Goal: Information Seeking & Learning: Learn about a topic

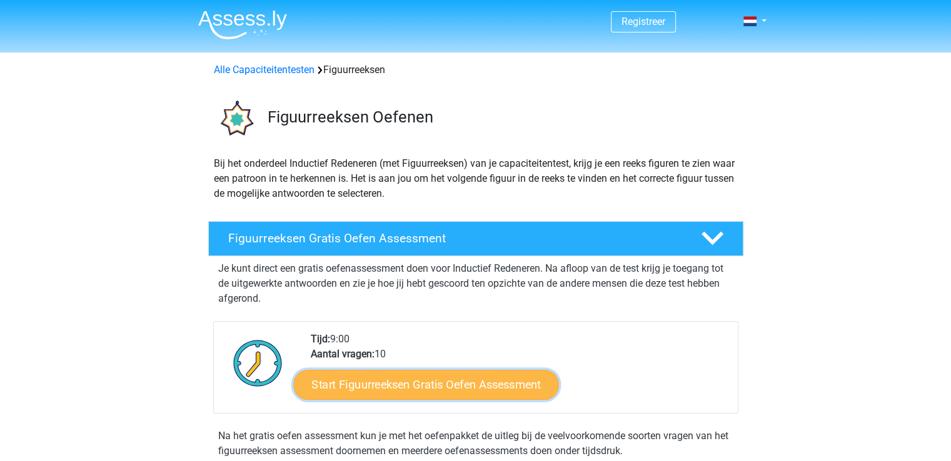
click at [396, 393] on link "Start Figuurreeksen Gratis Oefen Assessment" at bounding box center [425, 384] width 265 height 30
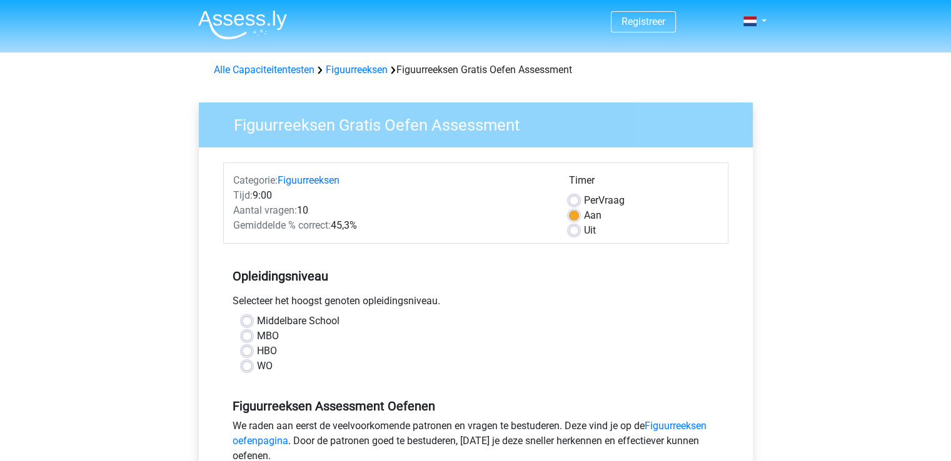
click at [239, 355] on div "Middelbare School MBO HBO WO" at bounding box center [475, 344] width 486 height 60
click at [257, 354] on label "HBO" at bounding box center [267, 351] width 20 height 15
click at [243, 354] on input "HBO" at bounding box center [247, 350] width 10 height 12
radio input "true"
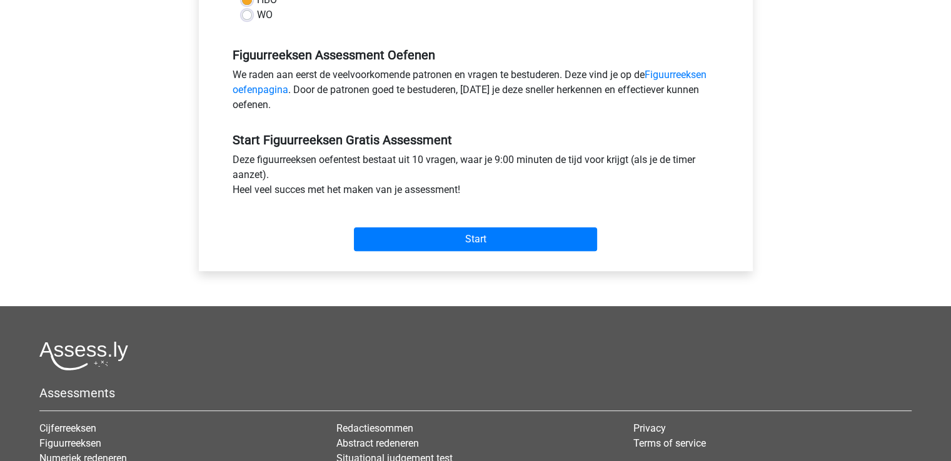
scroll to position [375, 0]
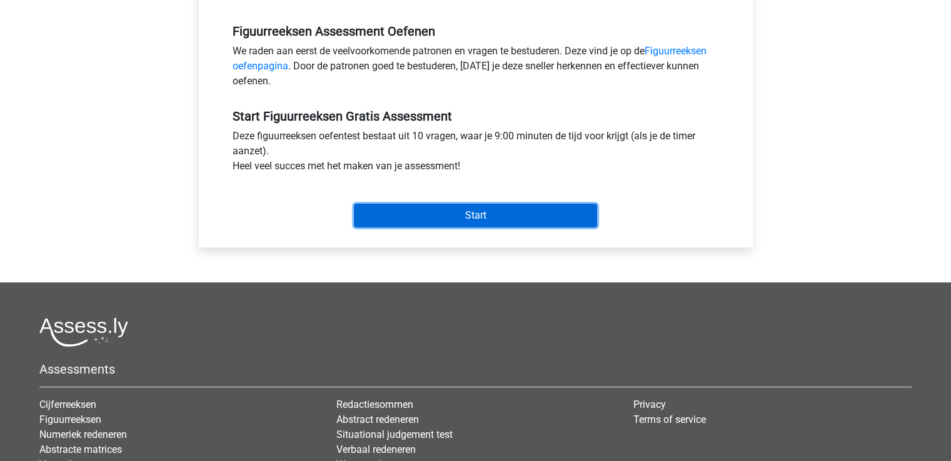
click at [429, 218] on input "Start" at bounding box center [475, 216] width 243 height 24
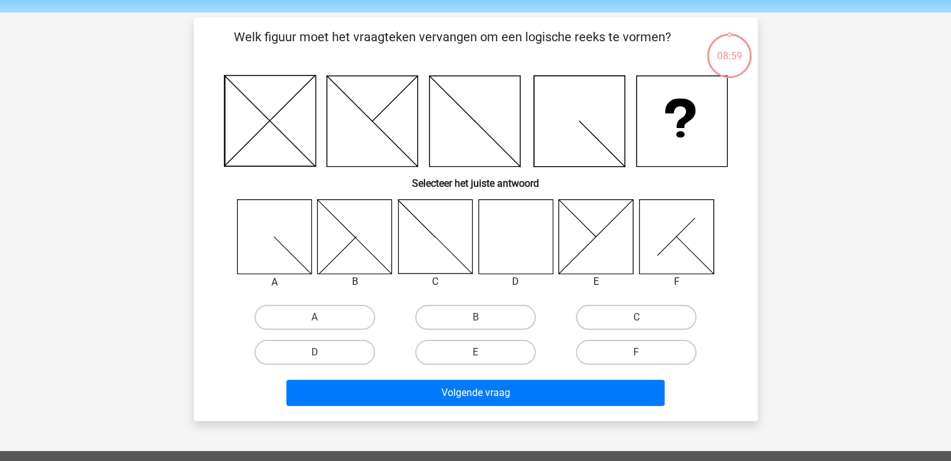
scroll to position [62, 0]
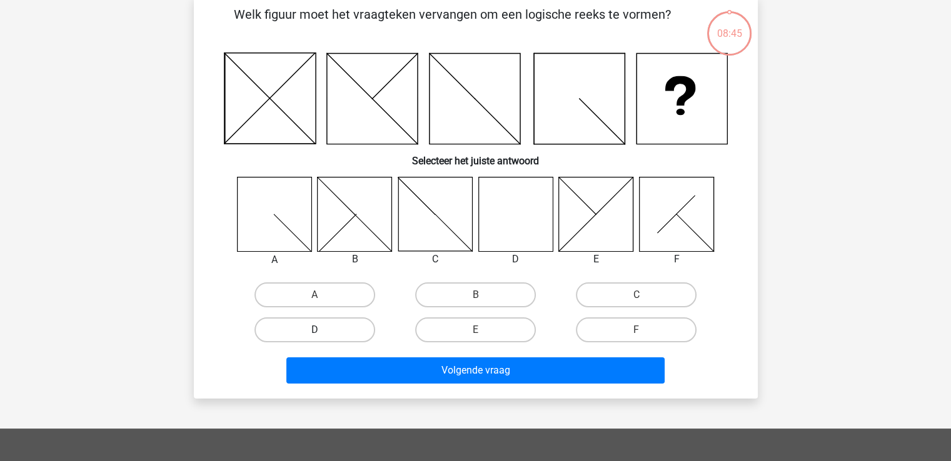
click at [357, 335] on label "D" at bounding box center [314, 329] width 121 height 25
click at [322, 335] on input "D" at bounding box center [318, 334] width 8 height 8
radio input "true"
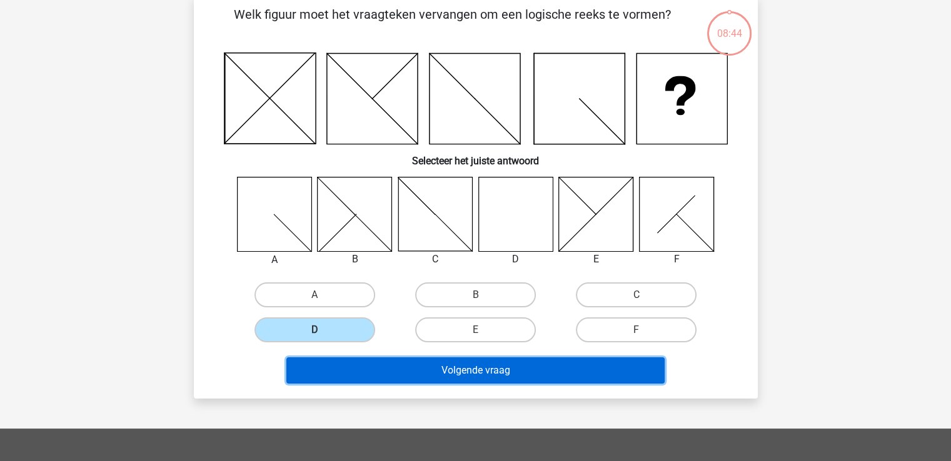
click at [397, 366] on button "Volgende vraag" at bounding box center [475, 370] width 378 height 26
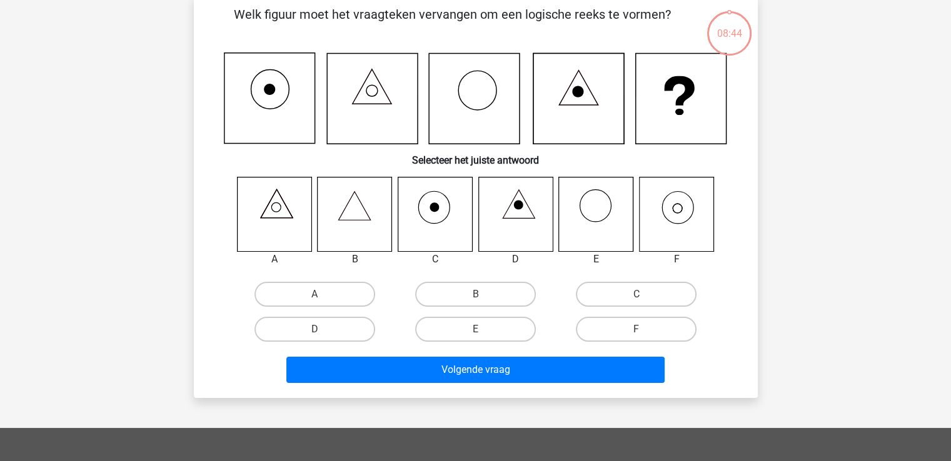
scroll to position [57, 0]
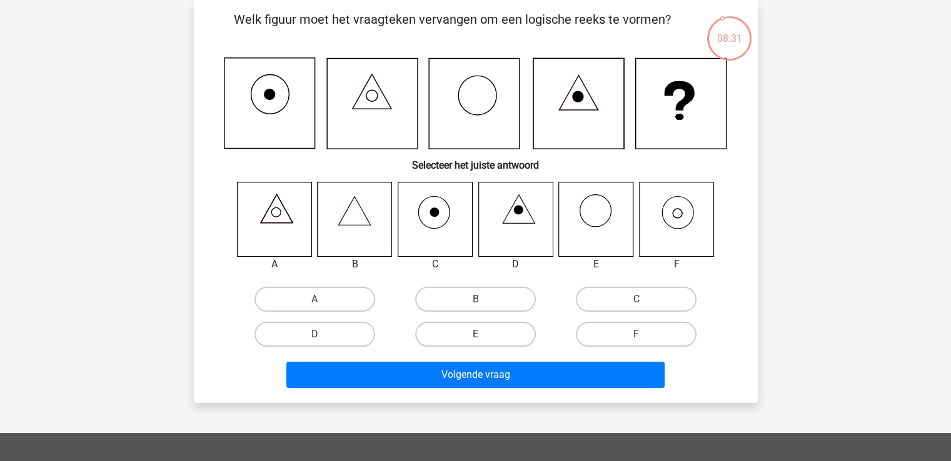
click at [680, 223] on icon at bounding box center [676, 219] width 74 height 74
click at [641, 331] on label "F" at bounding box center [636, 334] width 121 height 25
click at [641, 334] on input "F" at bounding box center [640, 338] width 8 height 8
radio input "true"
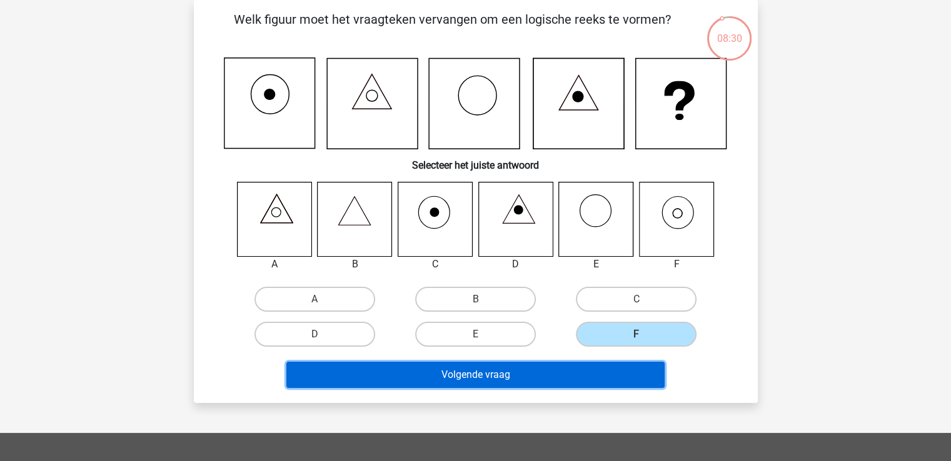
click at [602, 368] on button "Volgende vraag" at bounding box center [475, 375] width 378 height 26
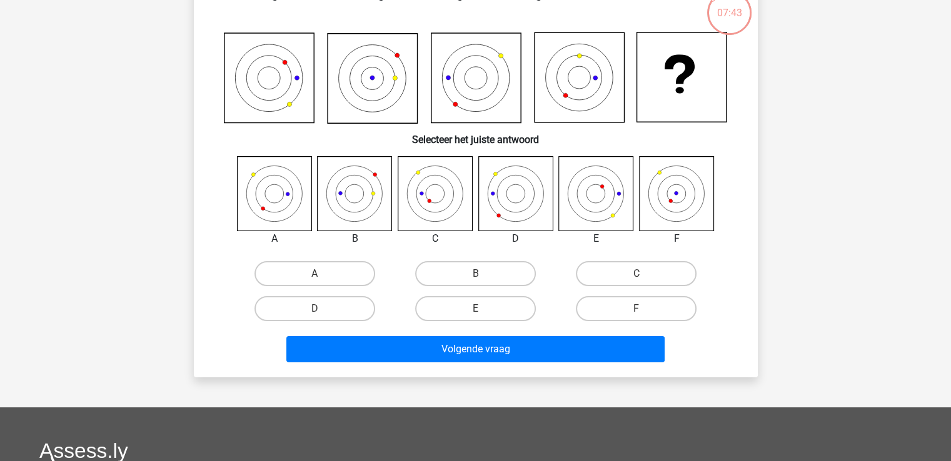
scroll to position [0, 0]
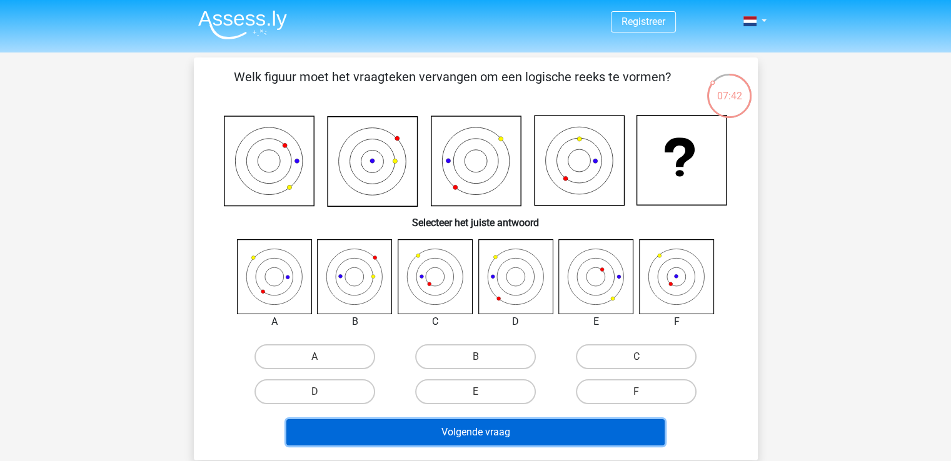
click at [431, 426] on button "Volgende vraag" at bounding box center [475, 432] width 378 height 26
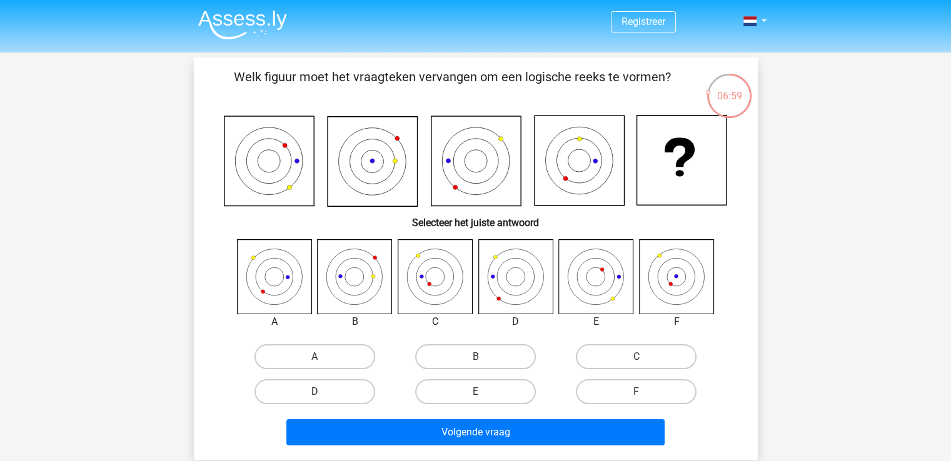
click at [338, 398] on label "D" at bounding box center [314, 391] width 121 height 25
click at [322, 398] on input "D" at bounding box center [318, 396] width 8 height 8
radio input "true"
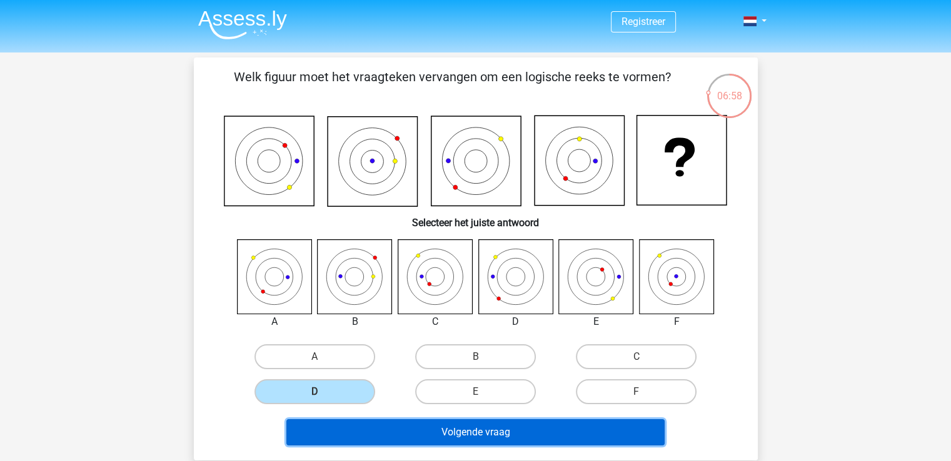
click at [349, 424] on button "Volgende vraag" at bounding box center [475, 432] width 378 height 26
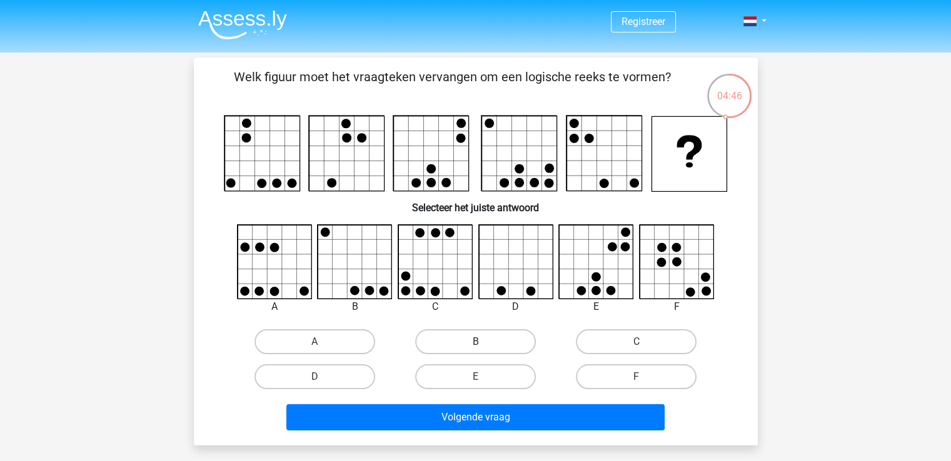
click at [502, 342] on label "B" at bounding box center [475, 341] width 121 height 25
click at [483, 342] on input "B" at bounding box center [479, 346] width 8 height 8
radio input "true"
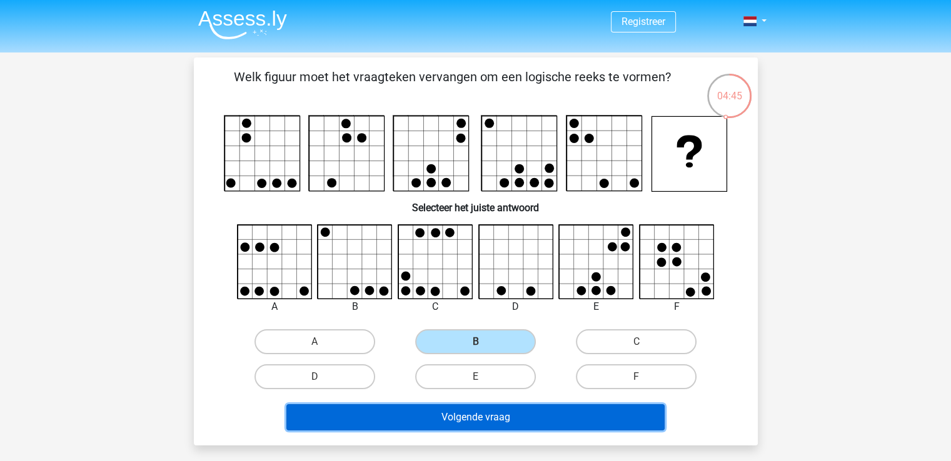
click at [488, 426] on button "Volgende vraag" at bounding box center [475, 417] width 378 height 26
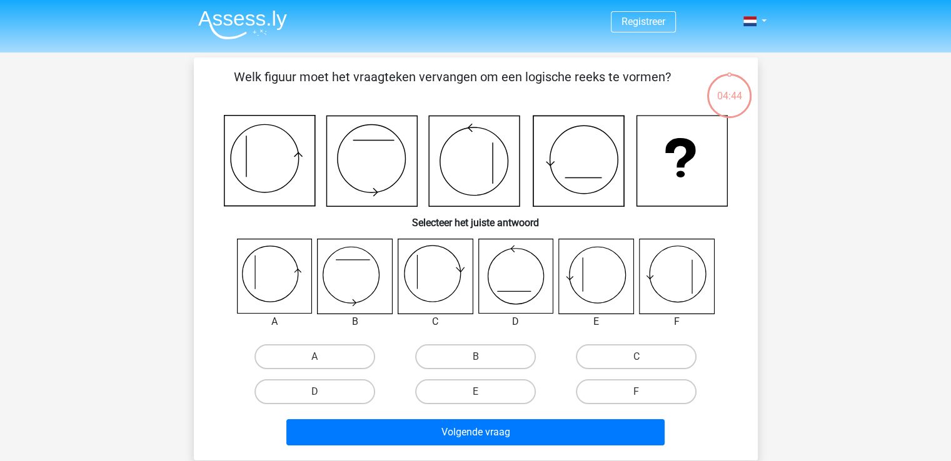
scroll to position [57, 0]
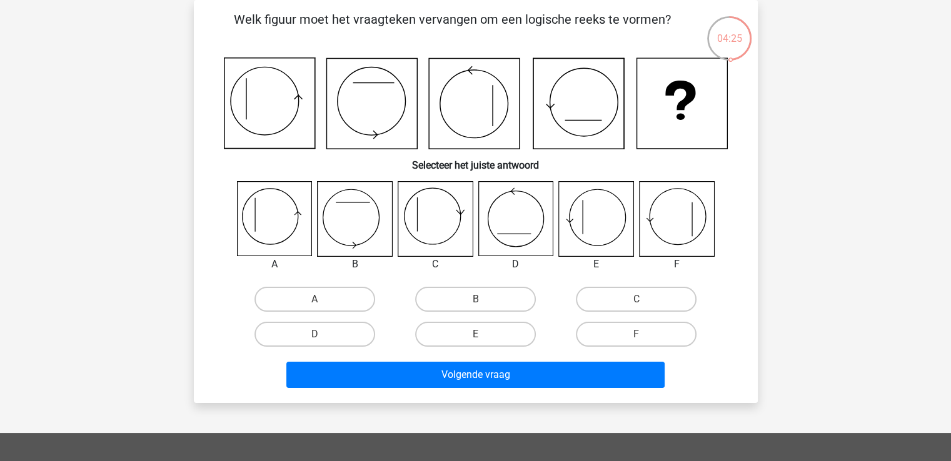
drag, startPoint x: 296, startPoint y: 294, endPoint x: 386, endPoint y: 354, distance: 108.5
click at [296, 294] on label "A" at bounding box center [314, 299] width 121 height 25
click at [314, 299] on input "A" at bounding box center [318, 303] width 8 height 8
radio input "true"
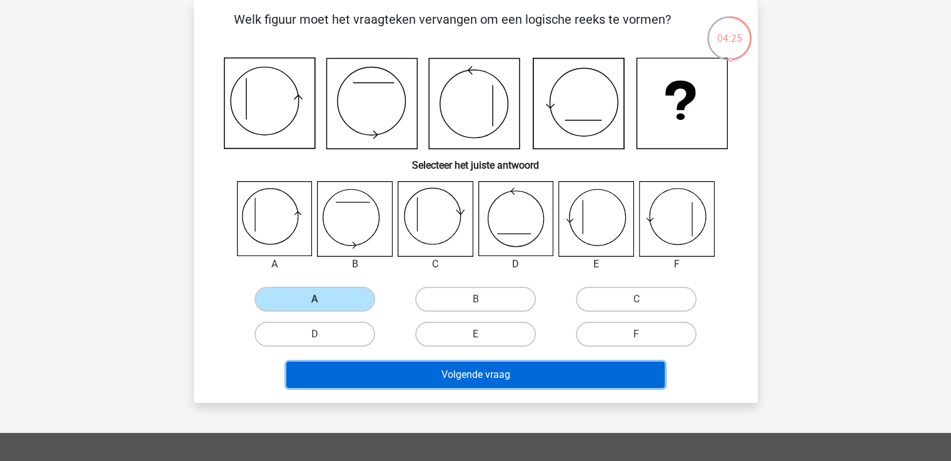
click at [392, 367] on button "Volgende vraag" at bounding box center [475, 375] width 378 height 26
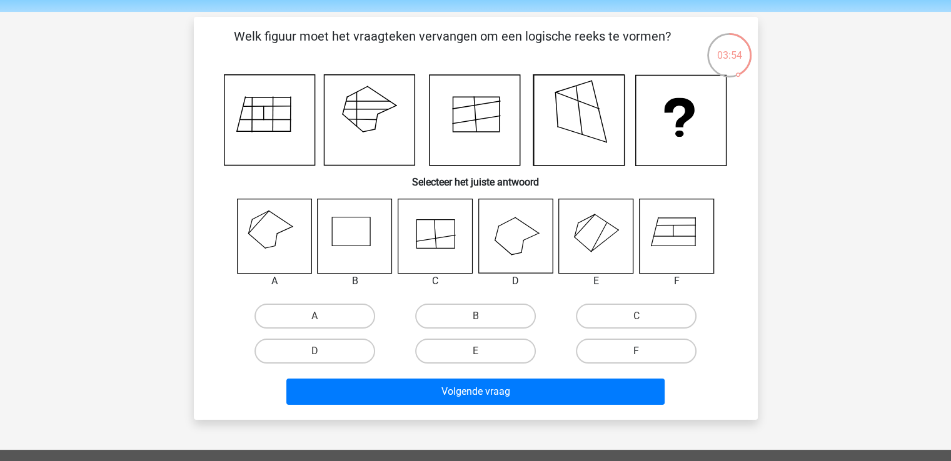
scroll to position [62, 0]
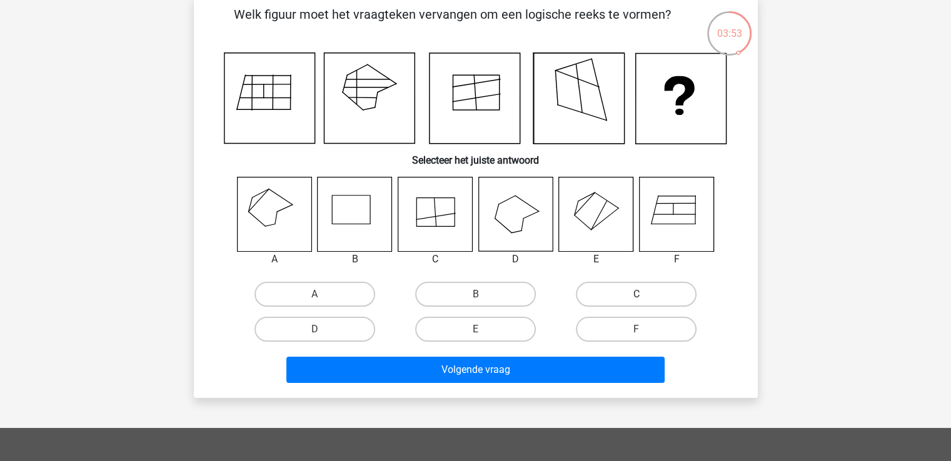
click at [636, 292] on label "C" at bounding box center [636, 294] width 121 height 25
click at [636, 294] on input "C" at bounding box center [640, 298] width 8 height 8
radio input "true"
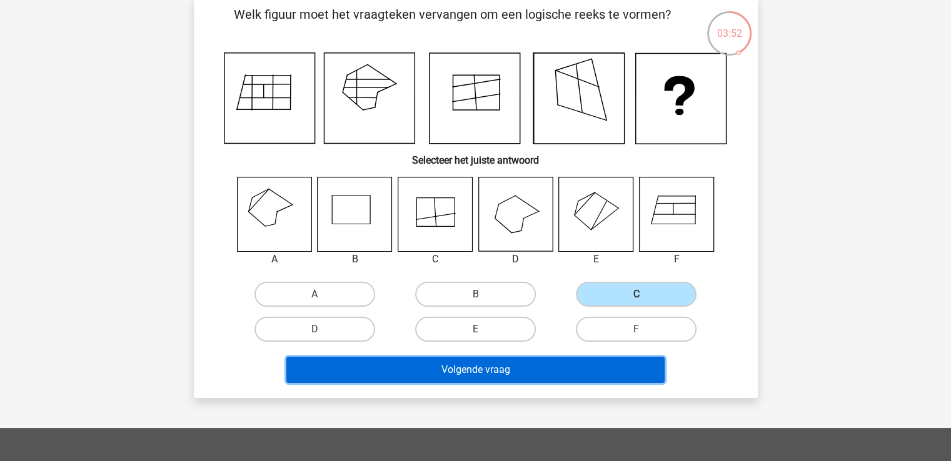
click at [567, 372] on button "Volgende vraag" at bounding box center [475, 370] width 378 height 26
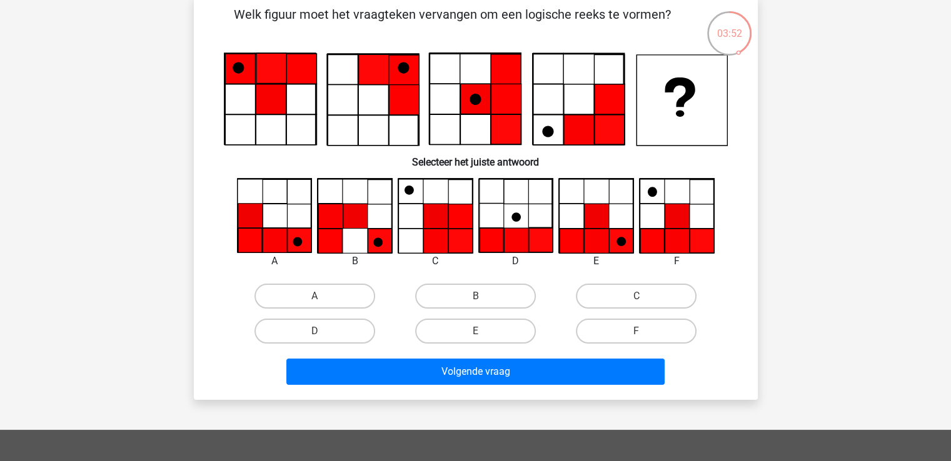
scroll to position [57, 0]
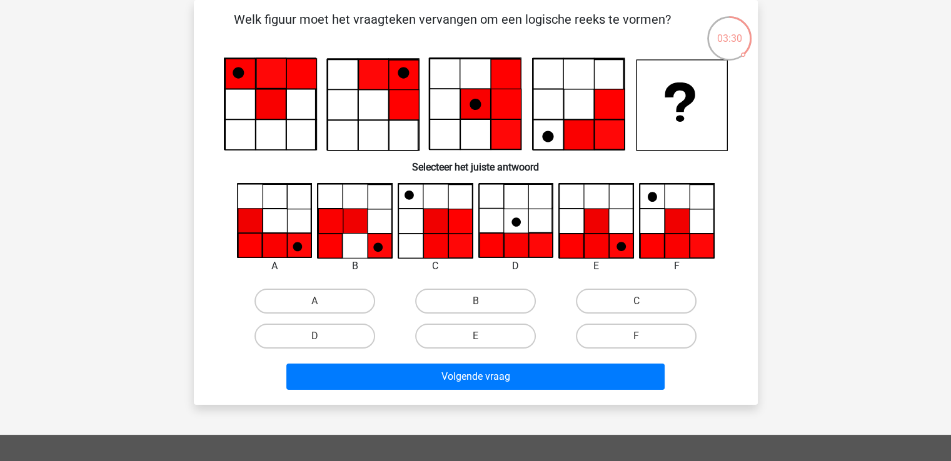
click at [477, 338] on input "E" at bounding box center [479, 340] width 8 height 8
radio input "true"
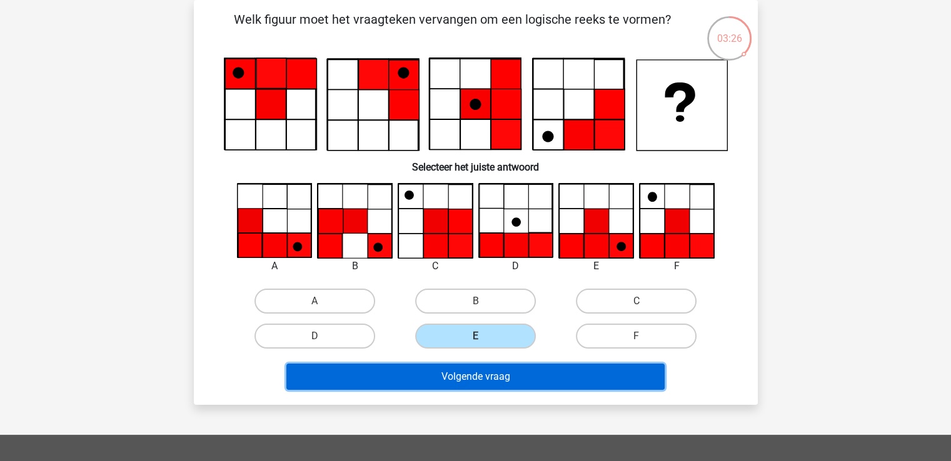
click at [483, 381] on button "Volgende vraag" at bounding box center [475, 377] width 378 height 26
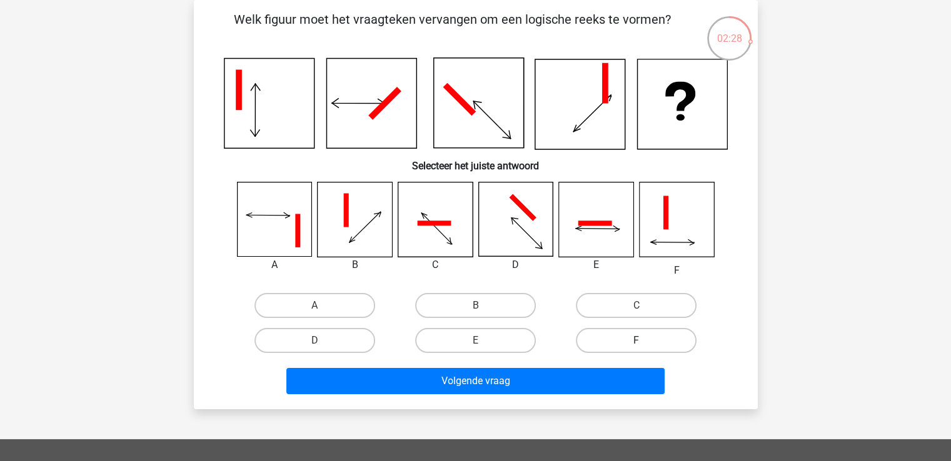
drag, startPoint x: 604, startPoint y: 329, endPoint x: 600, endPoint y: 339, distance: 10.7
click at [604, 331] on label "F" at bounding box center [636, 340] width 121 height 25
click at [636, 341] on input "F" at bounding box center [640, 345] width 8 height 8
radio input "true"
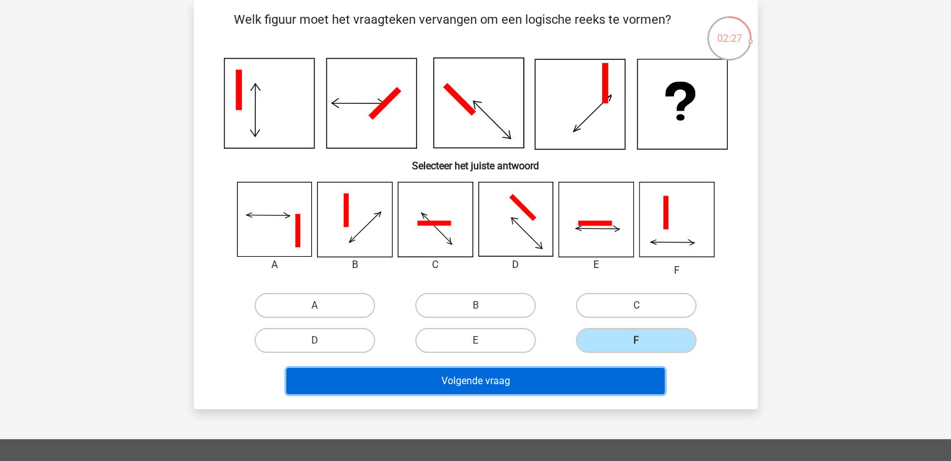
click at [570, 377] on button "Volgende vraag" at bounding box center [475, 381] width 378 height 26
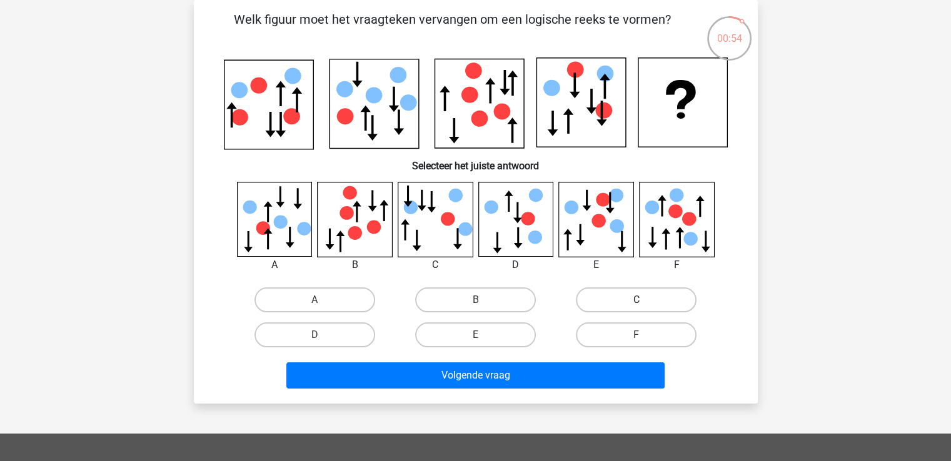
click at [589, 294] on label "C" at bounding box center [636, 299] width 121 height 25
click at [636, 300] on input "C" at bounding box center [640, 304] width 8 height 8
radio input "true"
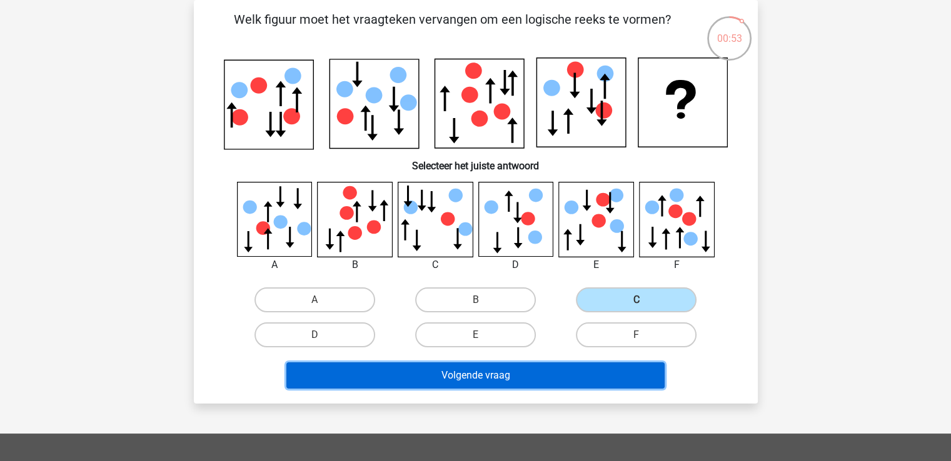
click at [504, 379] on button "Volgende vraag" at bounding box center [475, 375] width 378 height 26
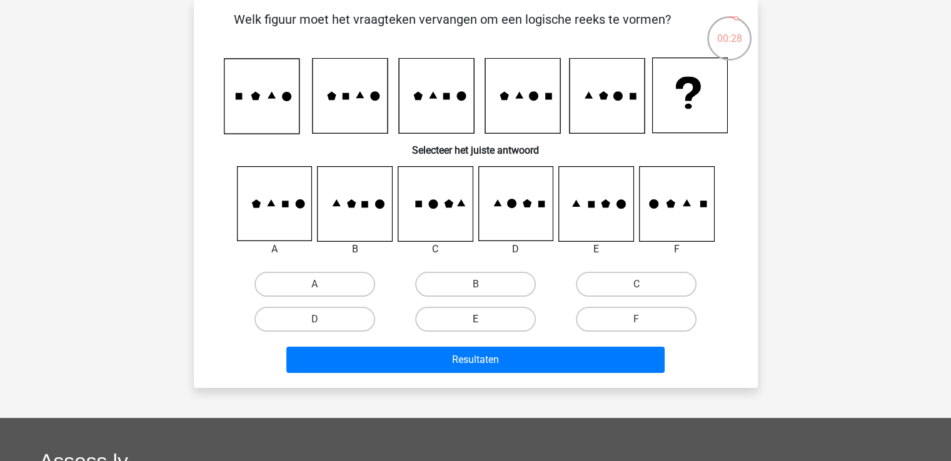
click at [506, 307] on label "E" at bounding box center [475, 319] width 121 height 25
click at [483, 319] on input "E" at bounding box center [479, 323] width 8 height 8
radio input "true"
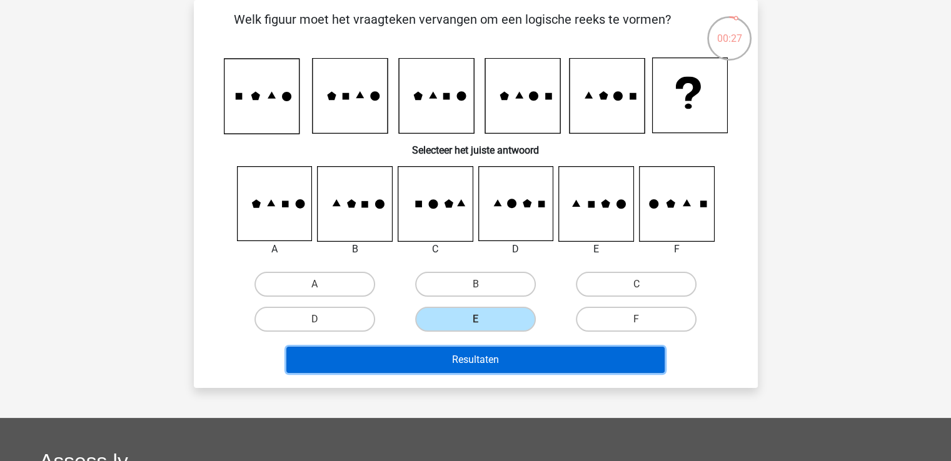
click at [506, 358] on button "Resultaten" at bounding box center [475, 360] width 378 height 26
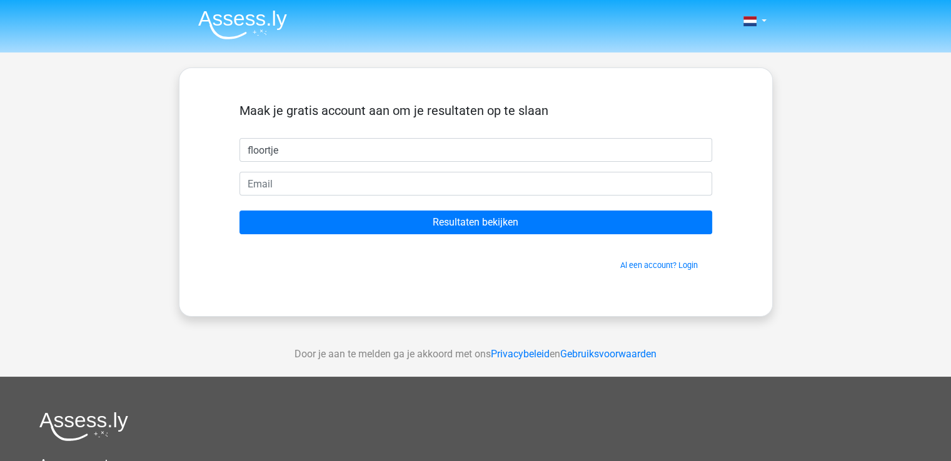
type input "floortje"
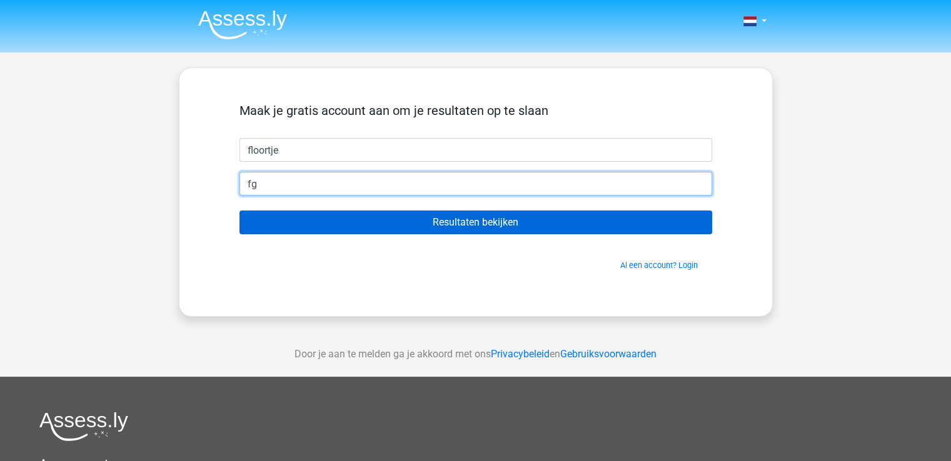
type input "[EMAIL_ADDRESS][DOMAIN_NAME]"
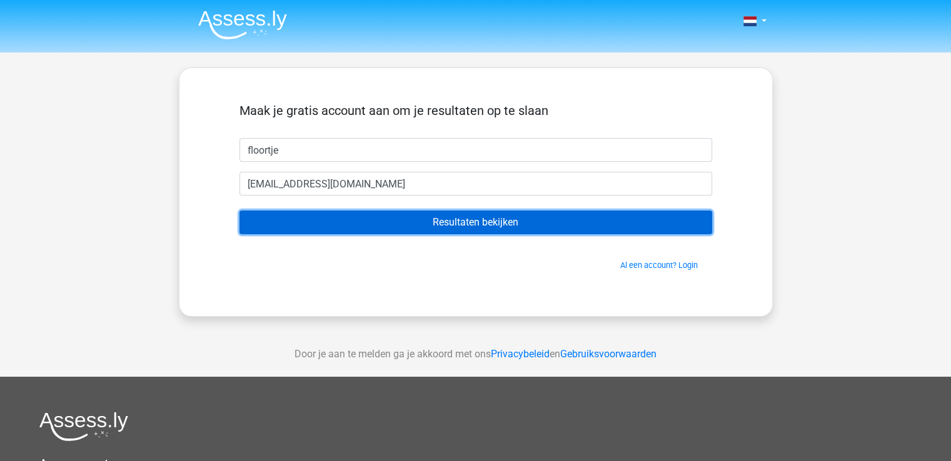
click at [320, 218] on input "Resultaten bekijken" at bounding box center [475, 223] width 472 height 24
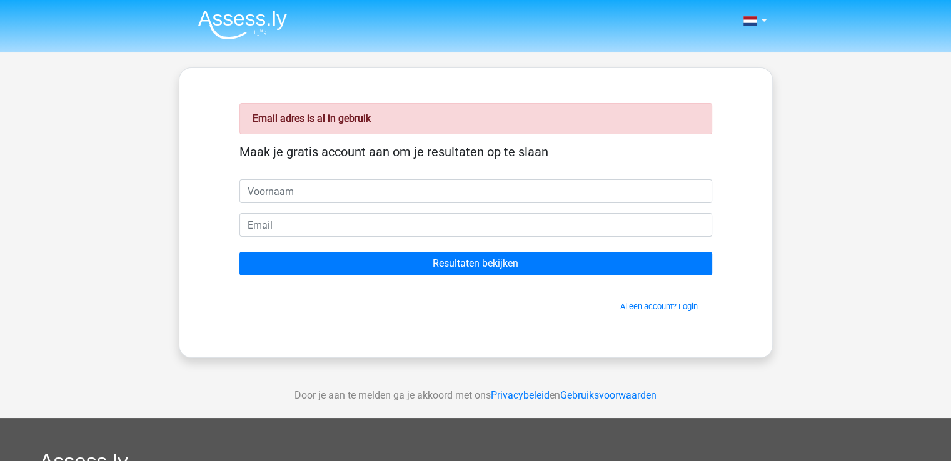
click at [314, 197] on input "text" at bounding box center [475, 191] width 472 height 24
type input "Florentina"
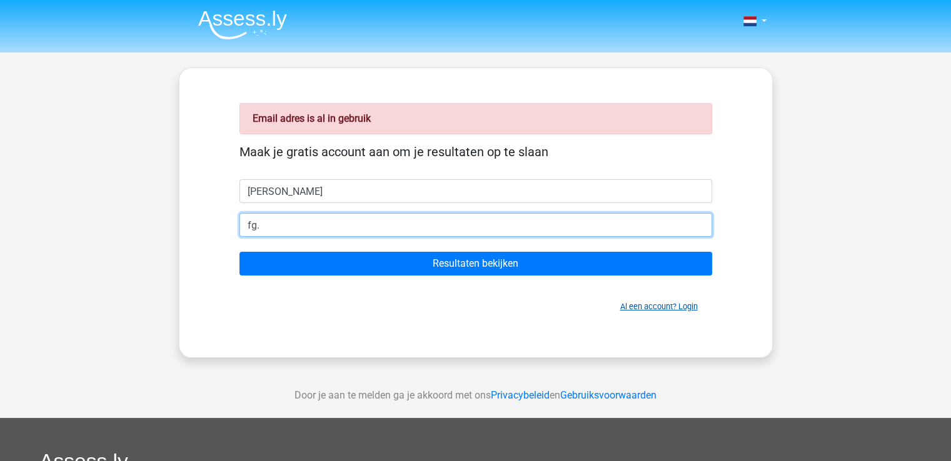
type input "fg."
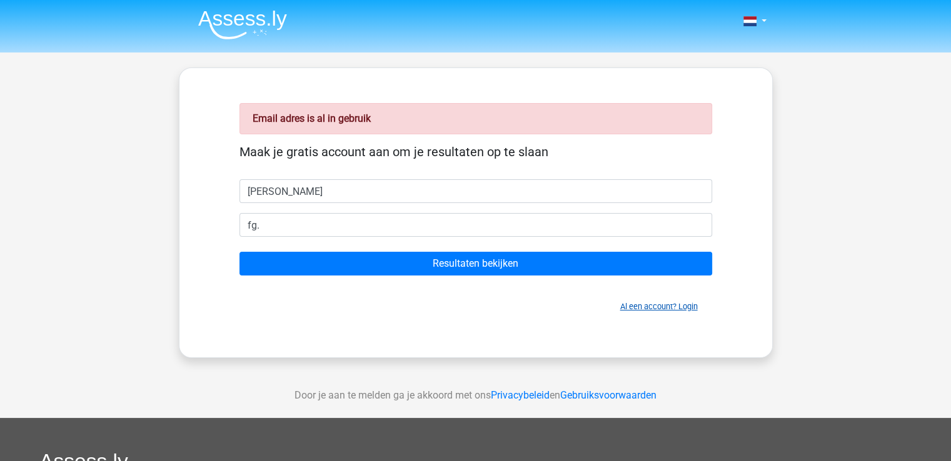
click at [662, 302] on link "Al een account? Login" at bounding box center [658, 306] width 77 height 9
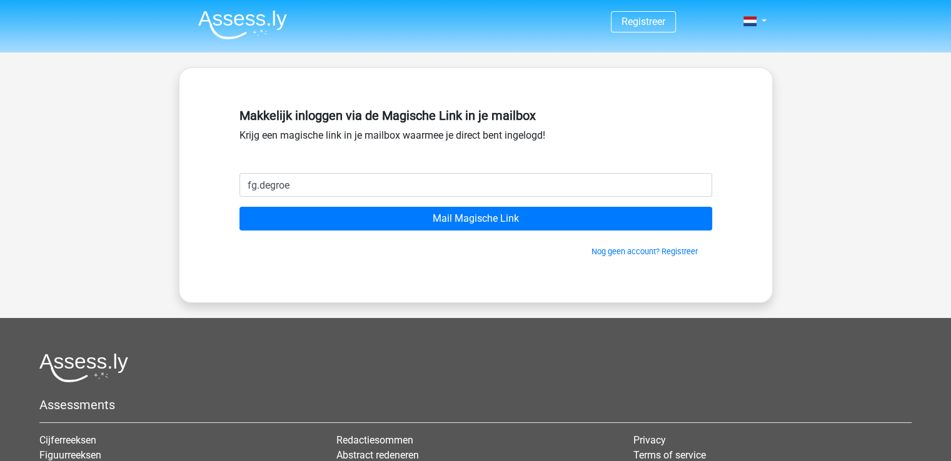
type input "[EMAIL_ADDRESS][DOMAIN_NAME]"
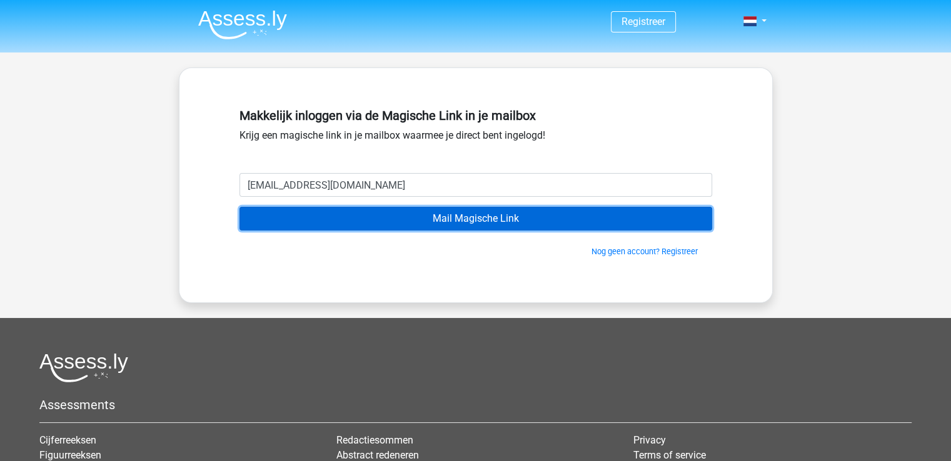
click at [369, 215] on input "Mail Magische Link" at bounding box center [475, 219] width 472 height 24
